Goal: Information Seeking & Learning: Learn about a topic

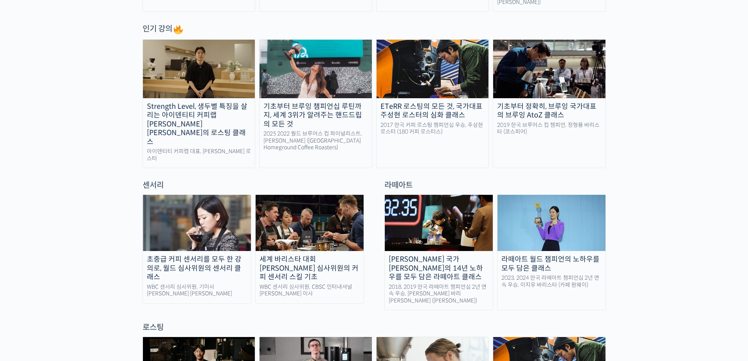
scroll to position [432, 0]
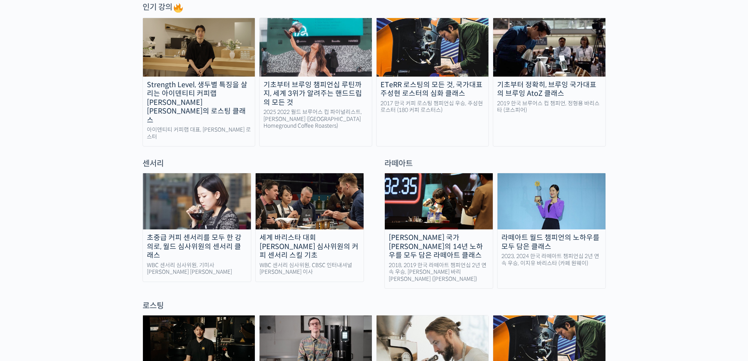
click at [191, 206] on img at bounding box center [197, 201] width 108 height 56
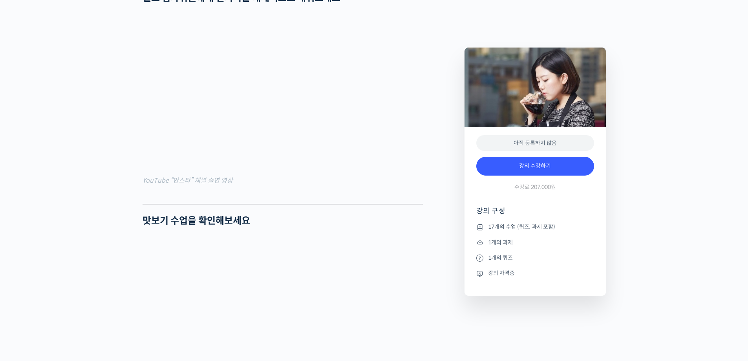
scroll to position [625, 0]
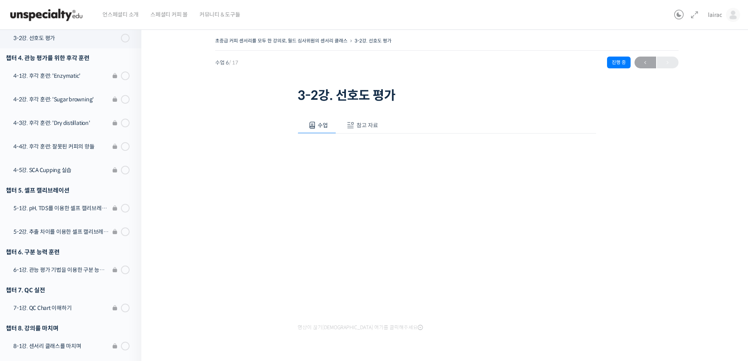
scroll to position [238, 0]
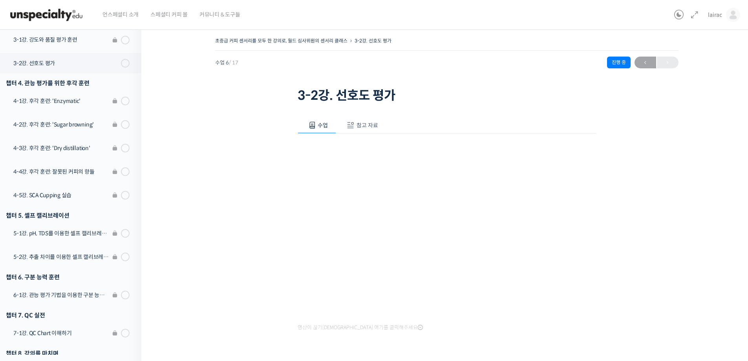
click at [747, 185] on div "초중급 커피 센서리를 모두 한 강의로, 월드 심사위원의 센서리 클래스 3-2강. 선호도 평가 수업 6 / 17 진행 중 ← 이전 3-2강. 선…" at bounding box center [446, 205] width 610 height 362
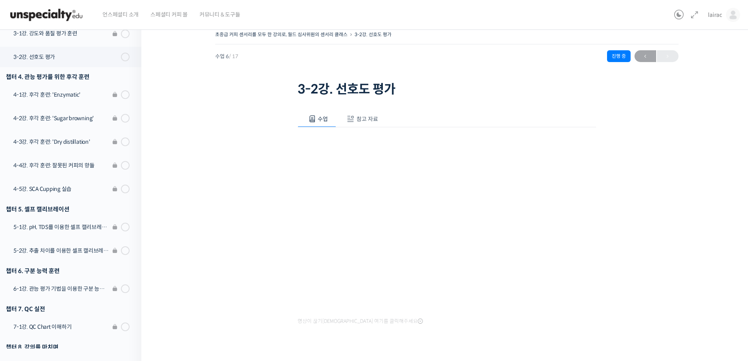
scroll to position [24, 0]
